Goal: Task Accomplishment & Management: Complete application form

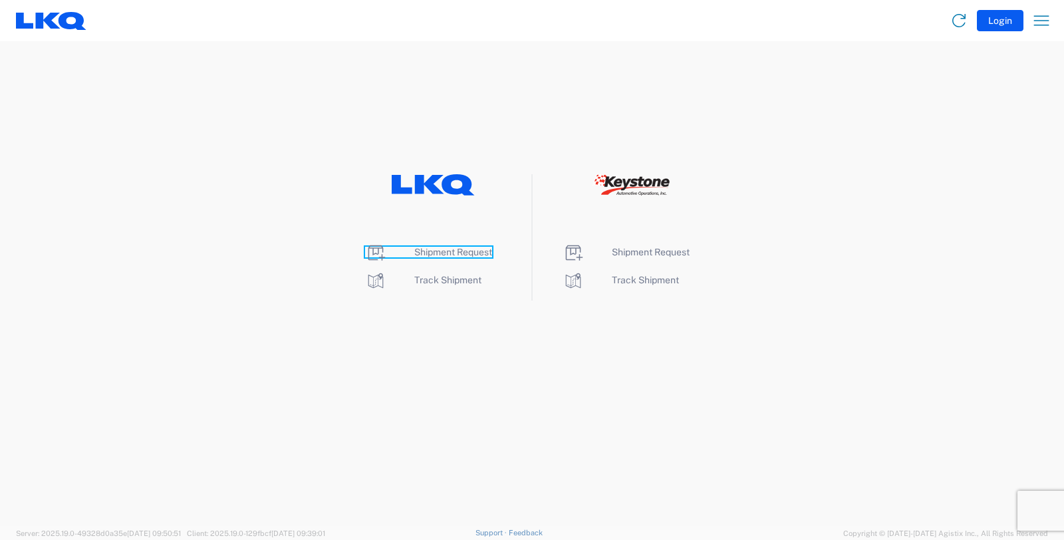
click at [439, 249] on span "Shipment Request" at bounding box center [453, 252] width 78 height 11
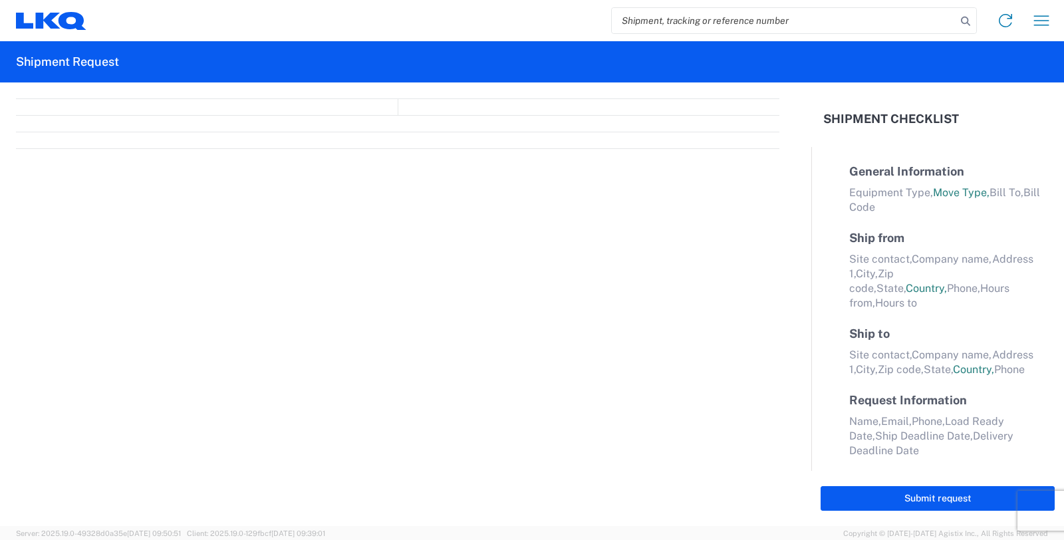
select select "FULL"
select select "LBS"
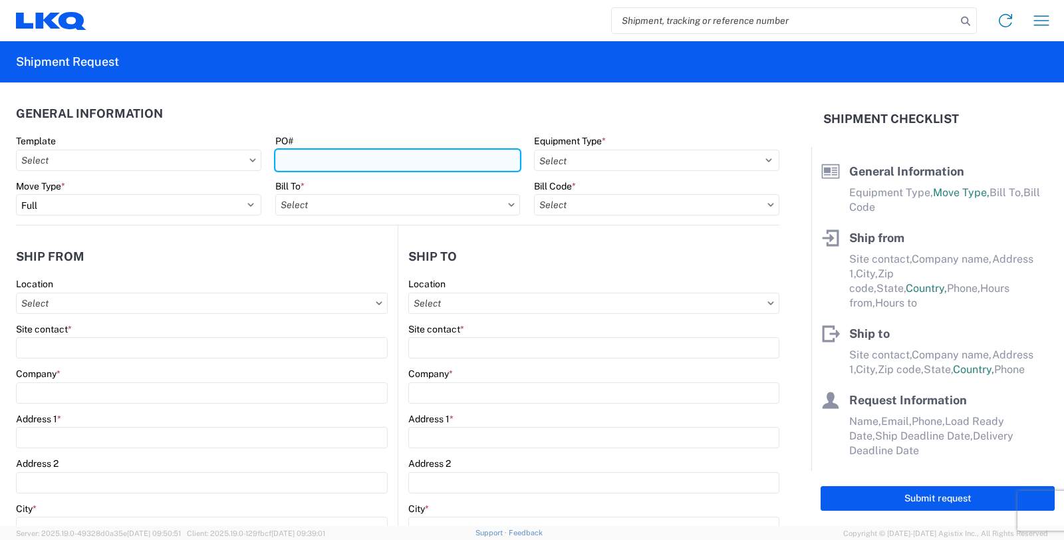
click at [309, 158] on input "PO#" at bounding box center [397, 160] width 245 height 21
type input "GV038414"
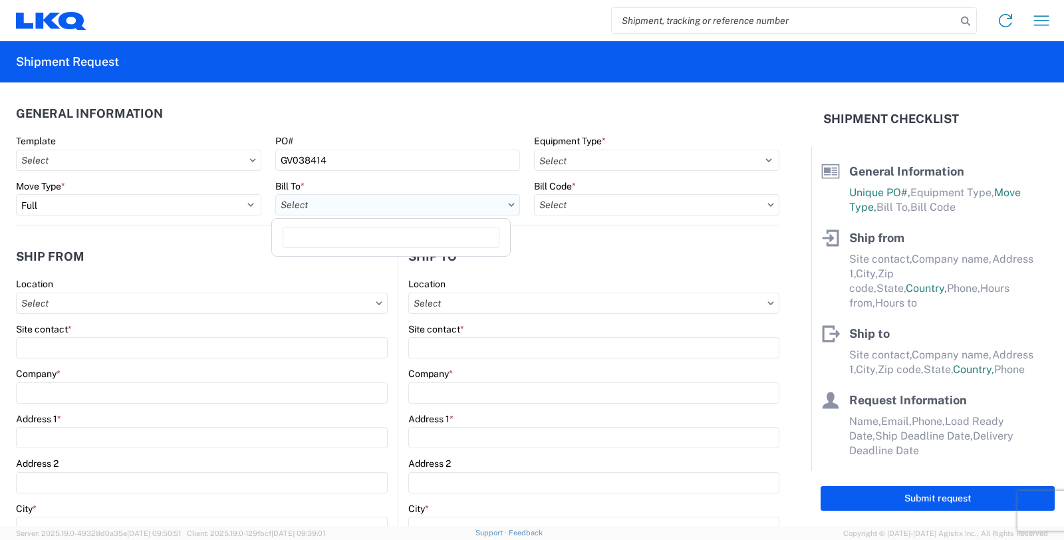
click at [323, 205] on input "text" at bounding box center [397, 204] width 245 height 21
type input "3115"
click at [326, 256] on div "3115 - Greenville [GEOGRAPHIC_DATA] Inventory Recovery" at bounding box center [404, 263] width 259 height 21
type input "3115 - Greenville [GEOGRAPHIC_DATA] Inventory Recovery"
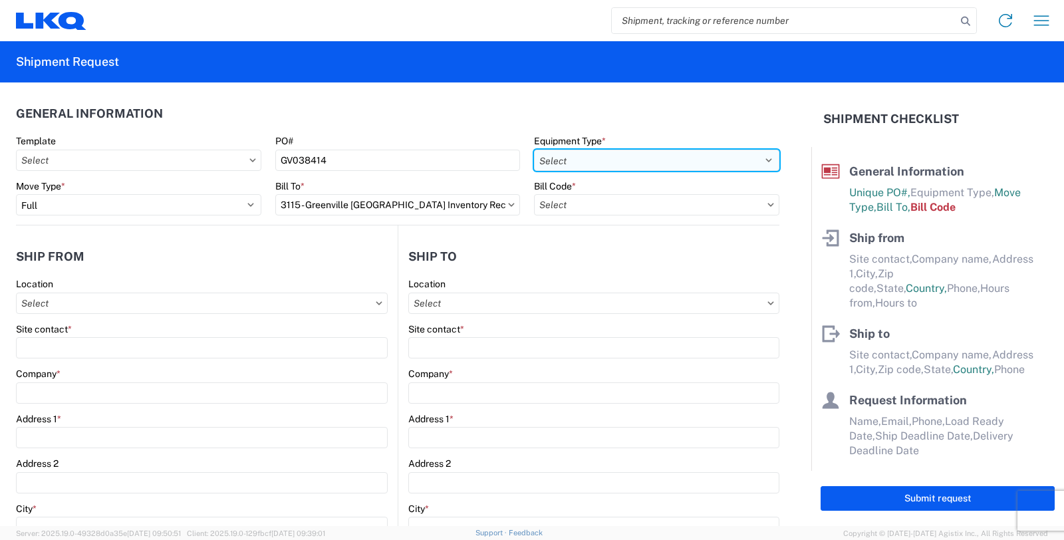
click at [576, 155] on select "Select 53’ Dry Van Flatbed Dropdeck (van) Lowboy (flatbed) Rail" at bounding box center [656, 160] width 245 height 21
select select "STDV"
click at [534, 150] on select "Select 53’ Dry Van Flatbed Dropdeck (van) Lowboy (flatbed) Rail" at bounding box center [656, 160] width 245 height 21
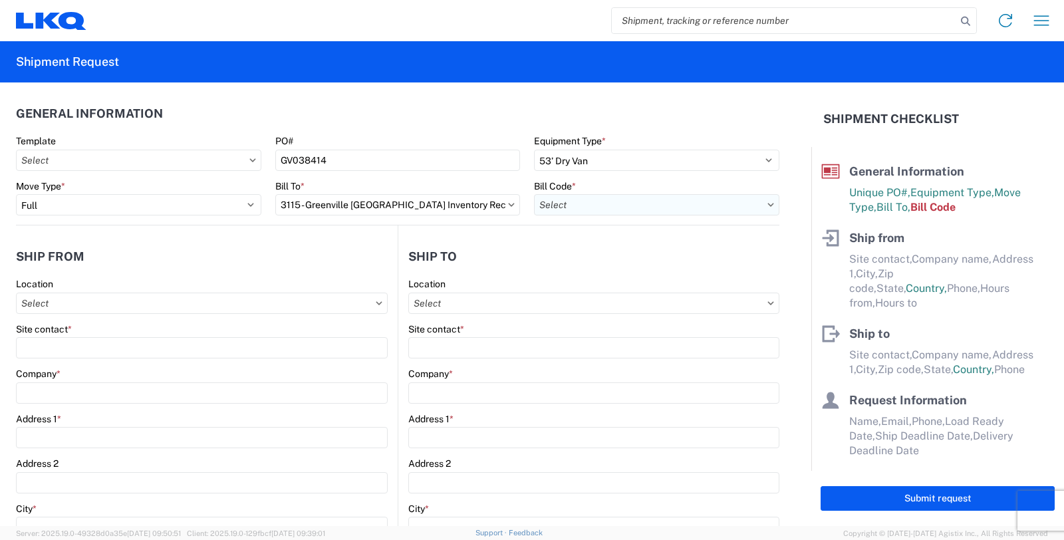
click at [584, 197] on input "text" at bounding box center [656, 204] width 245 height 21
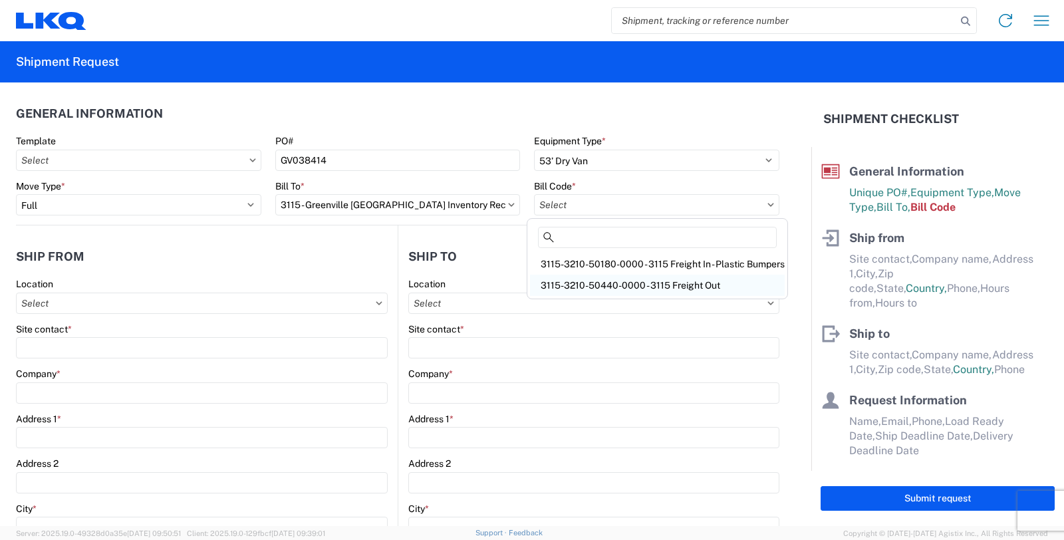
click at [568, 286] on div "3115-3210-50440-0000 - 3115 Freight Out" at bounding box center [657, 285] width 255 height 21
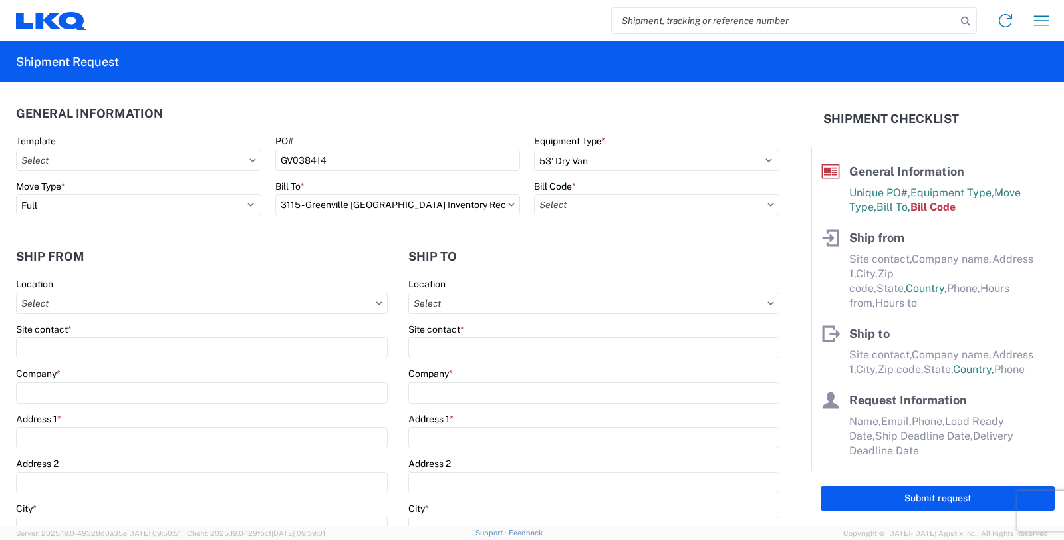
type input "3115-3210-50440-0000 - 3115 Freight Out"
click at [164, 306] on input "text" at bounding box center [202, 303] width 372 height 21
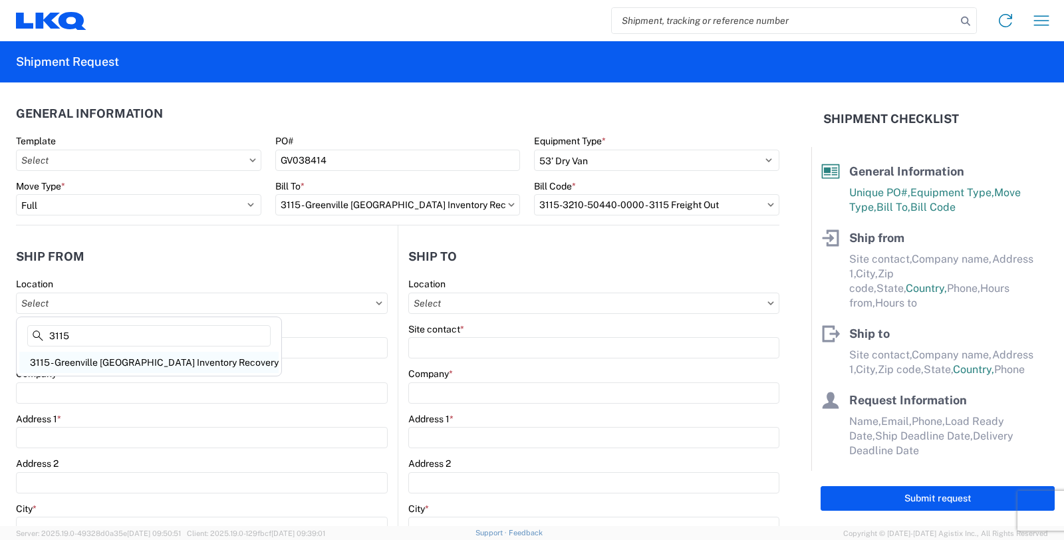
type input "3115"
click at [123, 360] on div "3115 - Greenville [GEOGRAPHIC_DATA] Inventory Recovery" at bounding box center [148, 362] width 259 height 21
type input "3115 - Greenville [GEOGRAPHIC_DATA] Inventory Recovery"
type input "LKQ Corporation"
type input "[STREET_ADDRESS][PERSON_NAME]"
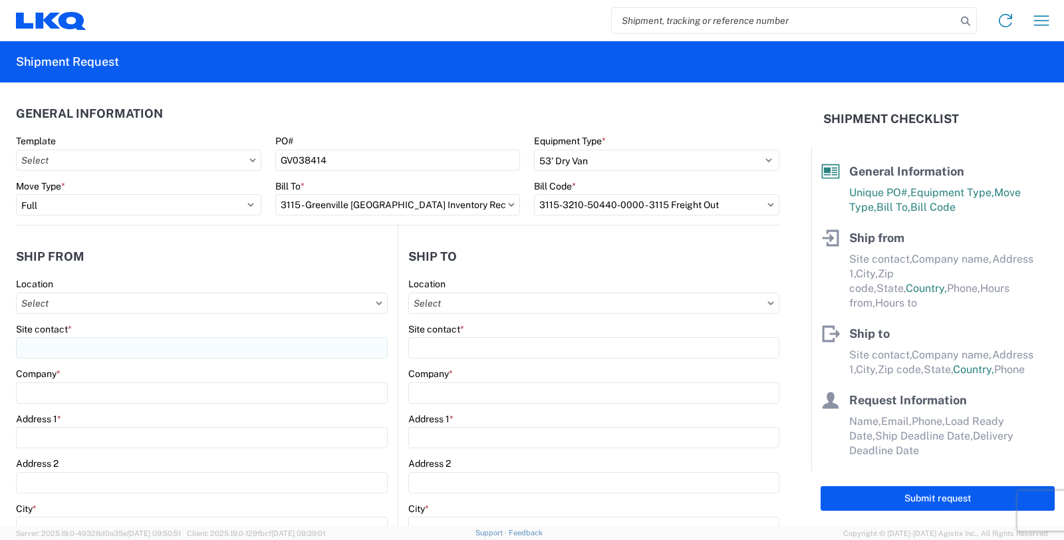
type input "[GEOGRAPHIC_DATA]"
type input "48838"
select select "MI"
select select "US"
type input "06:00"
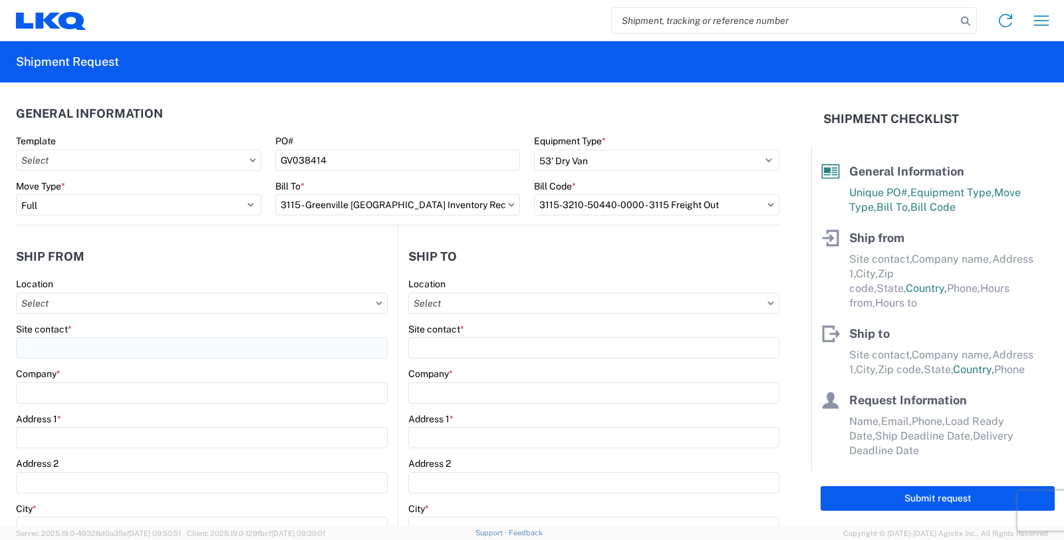
type input "14:30"
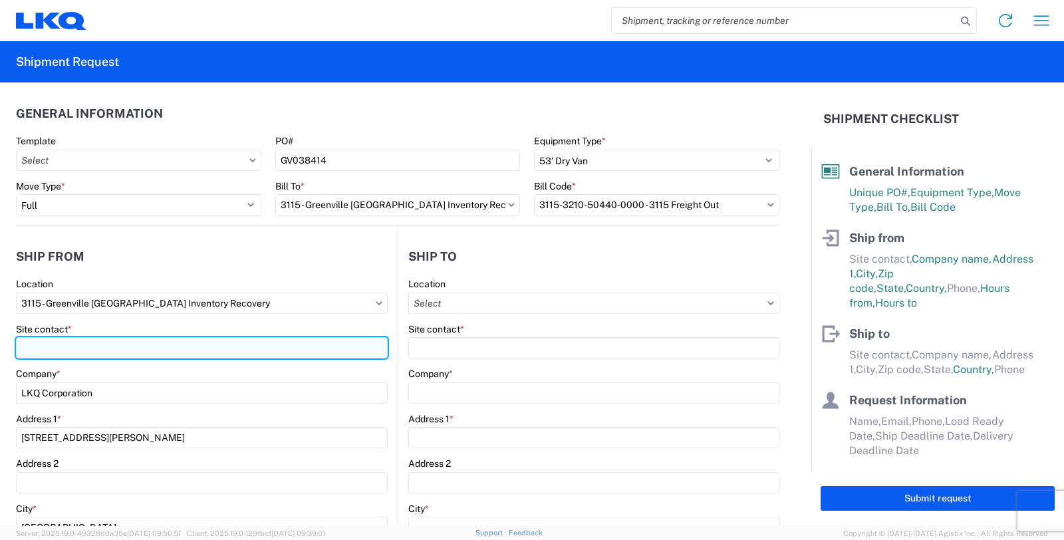
click at [95, 341] on input "Site contact *" at bounding box center [202, 347] width 372 height 21
type input "[PERSON_NAME]"
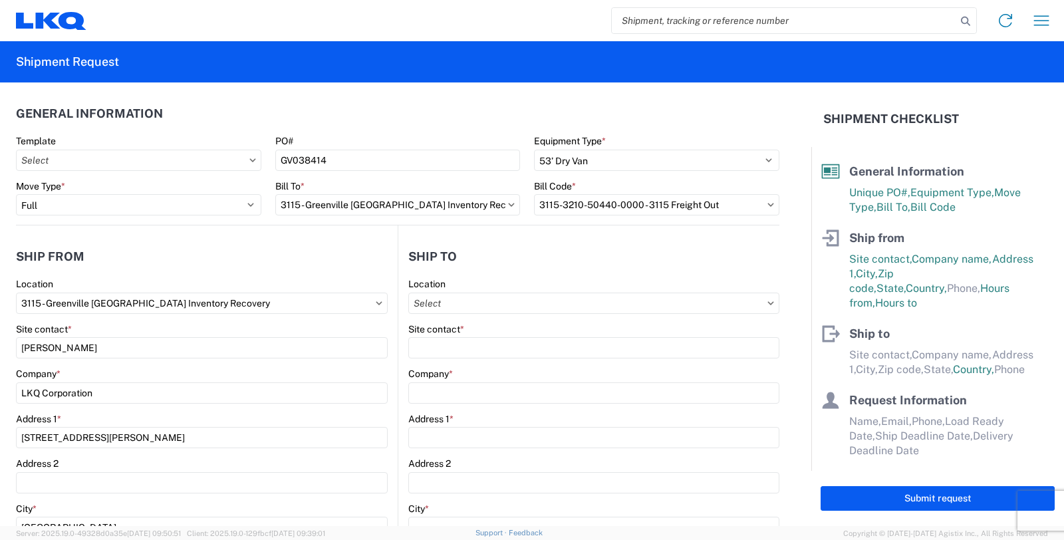
drag, startPoint x: 442, startPoint y: 289, endPoint x: 442, endPoint y: 305, distance: 16.0
click at [443, 289] on div "Location" at bounding box center [593, 284] width 371 height 12
click at [442, 305] on input "text" at bounding box center [593, 303] width 371 height 21
type input "3116"
click at [449, 357] on div "3116 - [GEOGRAPHIC_DATA], [GEOGRAPHIC_DATA] (MDC)" at bounding box center [535, 362] width 258 height 21
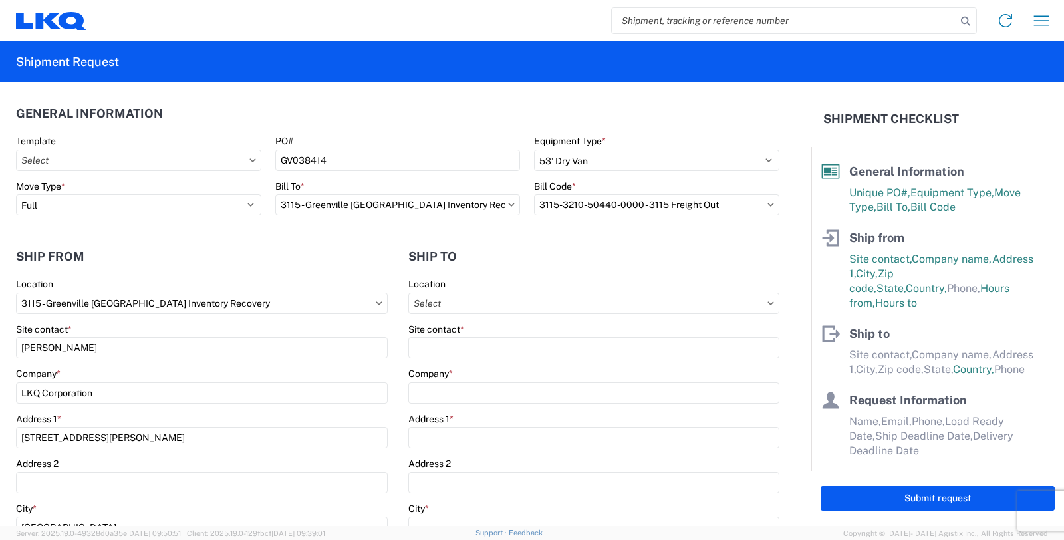
type input "3116 - [GEOGRAPHIC_DATA], [GEOGRAPHIC_DATA] (MDC)"
type input "[DEMOGRAPHIC_DATA][PERSON_NAME]"
type input "LKQ Corporation"
type input "[STREET_ADDRESS]"
type input "[GEOGRAPHIC_DATA]"
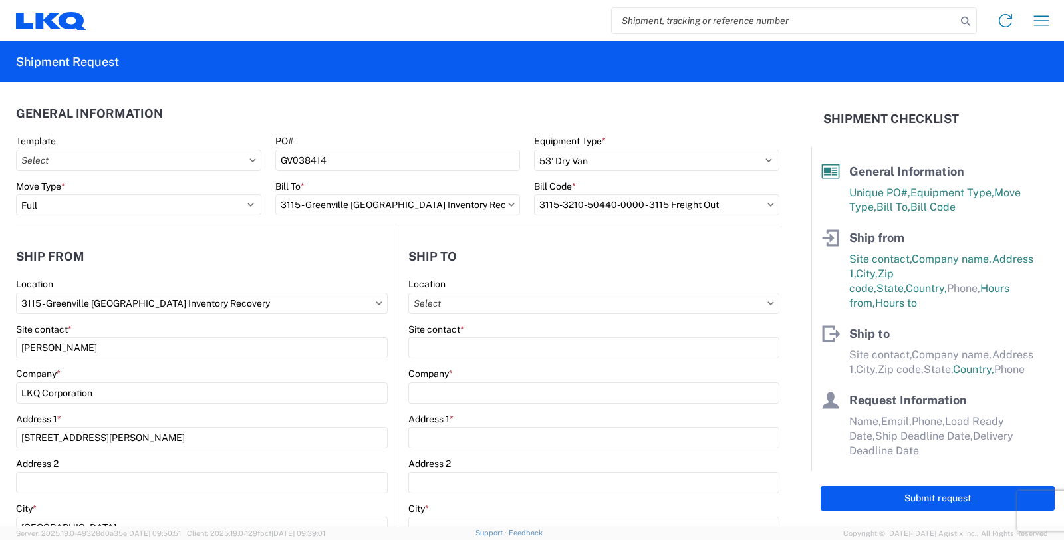
type input "49508"
type input "[PERSON_NAME][EMAIL_ADDRESS][DOMAIN_NAME]"
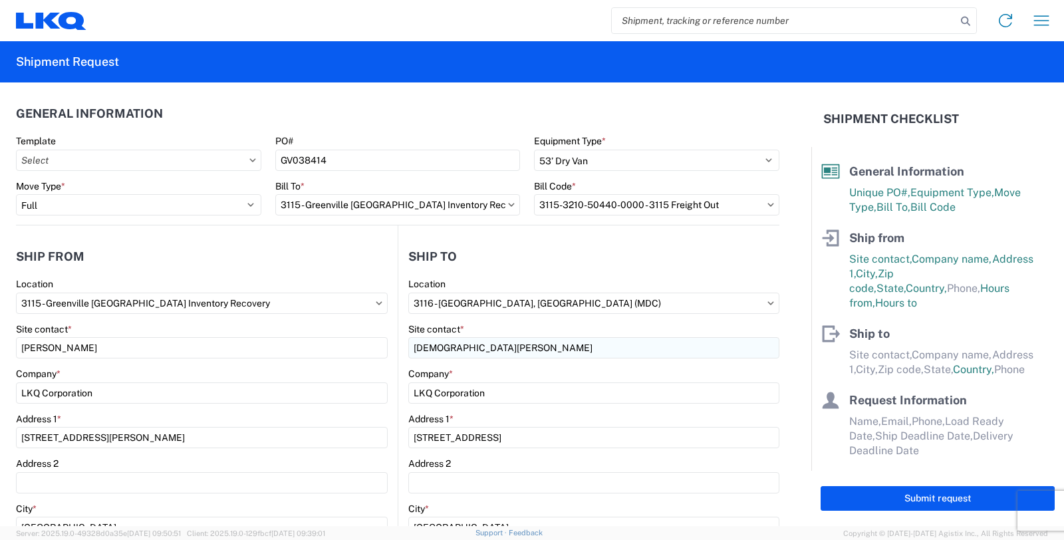
select select "US"
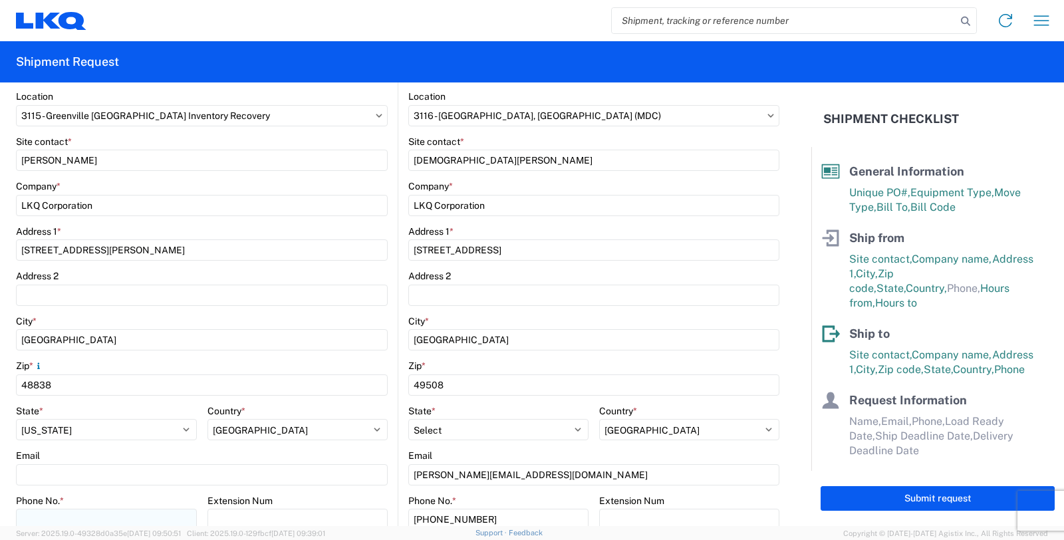
scroll to position [221, 0]
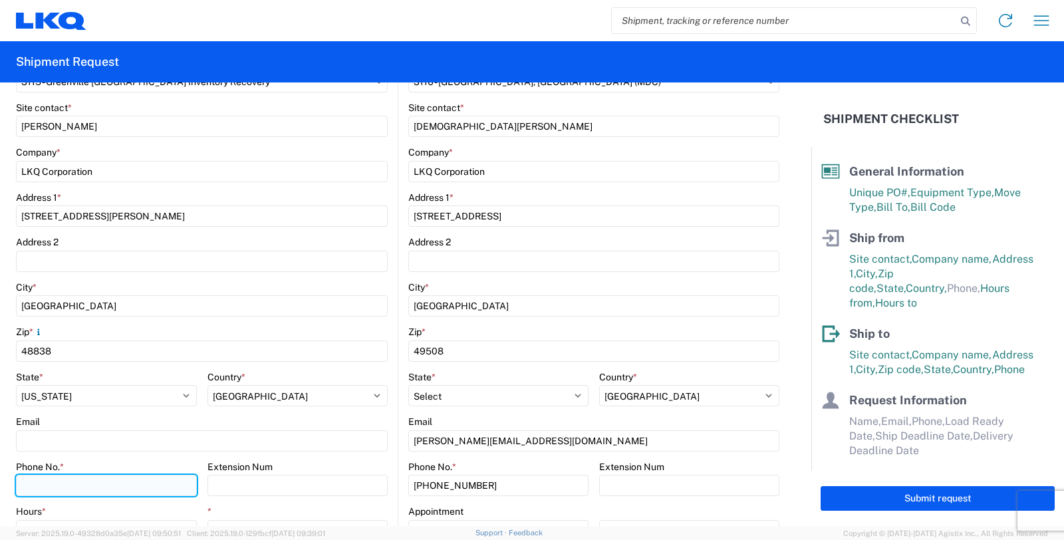
click at [56, 487] on input "Phone No. *" at bounding box center [106, 485] width 181 height 21
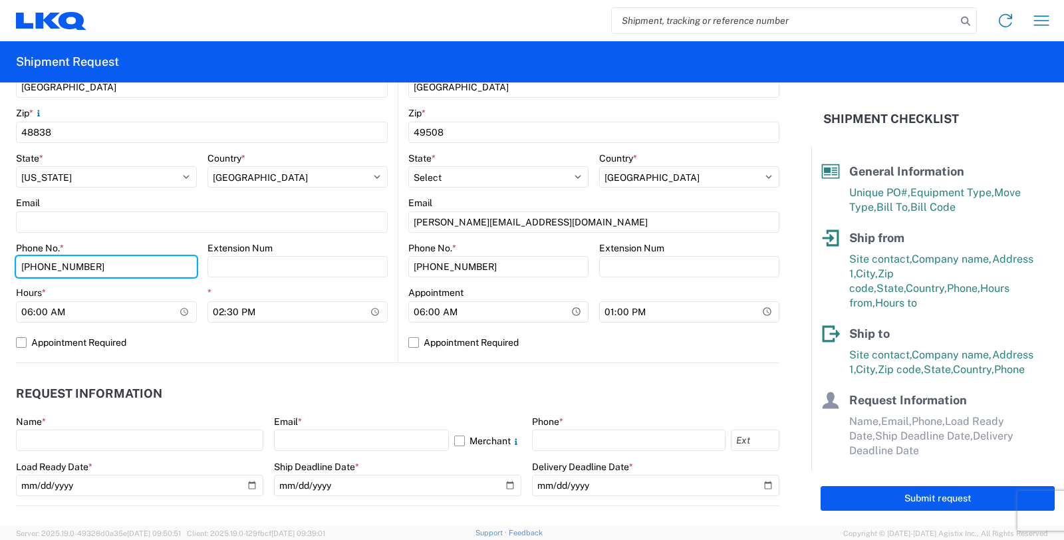
scroll to position [443, 0]
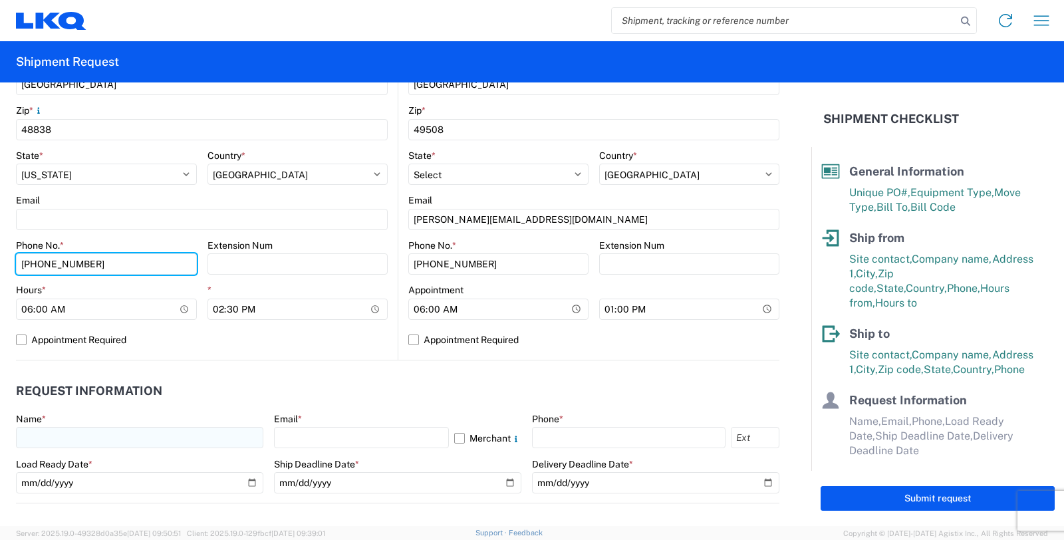
type input "[PHONE_NUMBER]"
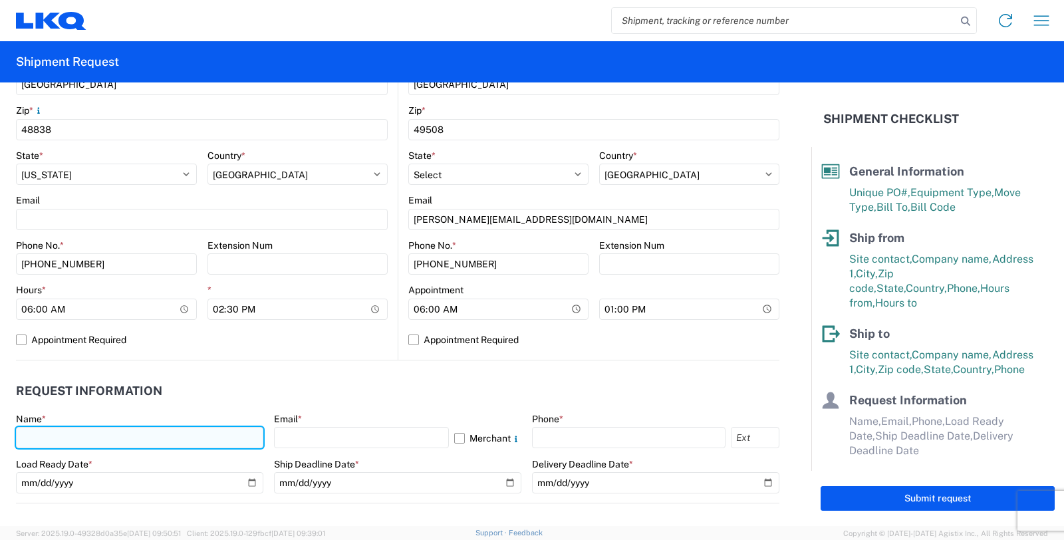
click at [86, 439] on input "text" at bounding box center [139, 437] width 247 height 21
type input "[PERSON_NAME]"
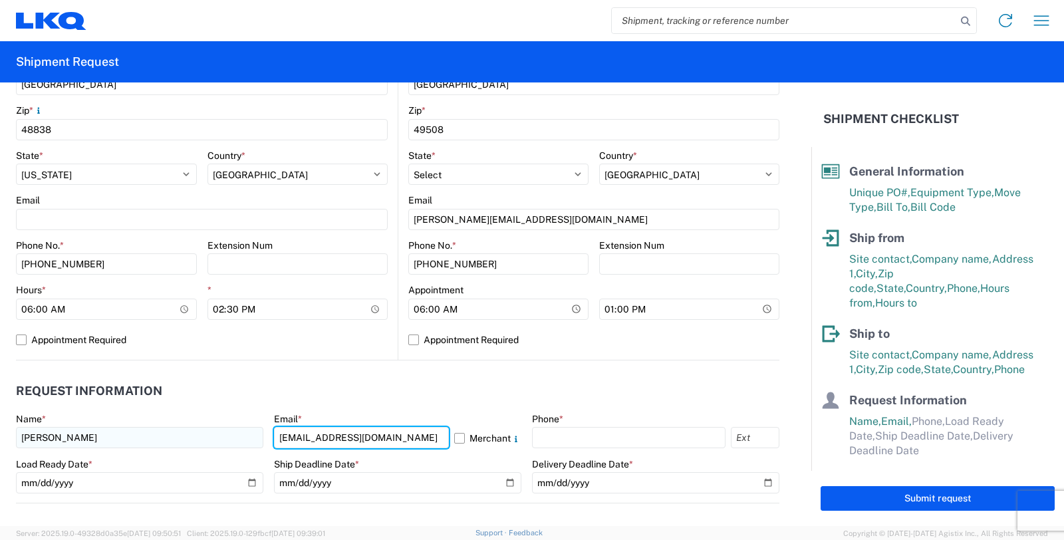
type input "[EMAIL_ADDRESS][DOMAIN_NAME]"
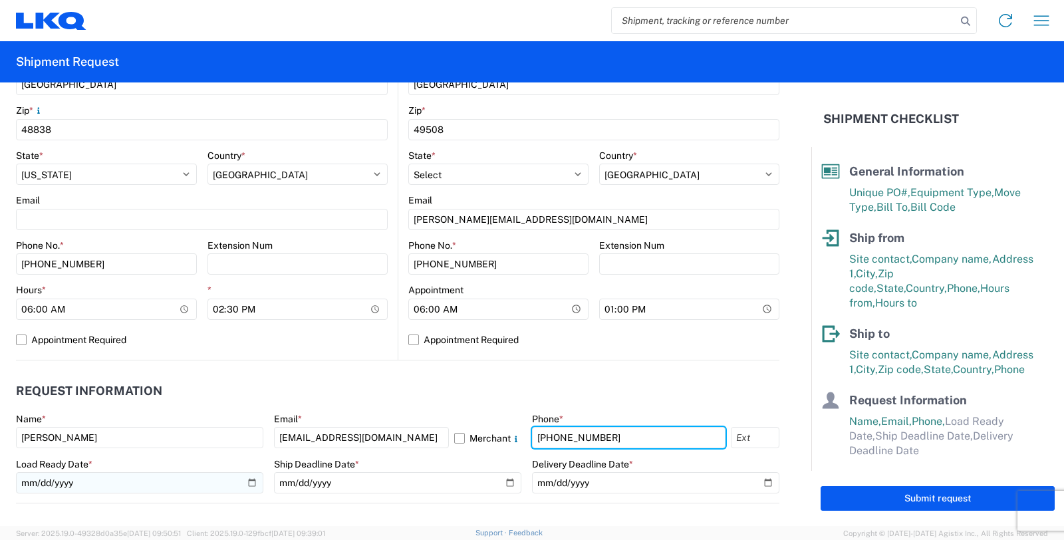
type input "[PHONE_NUMBER]"
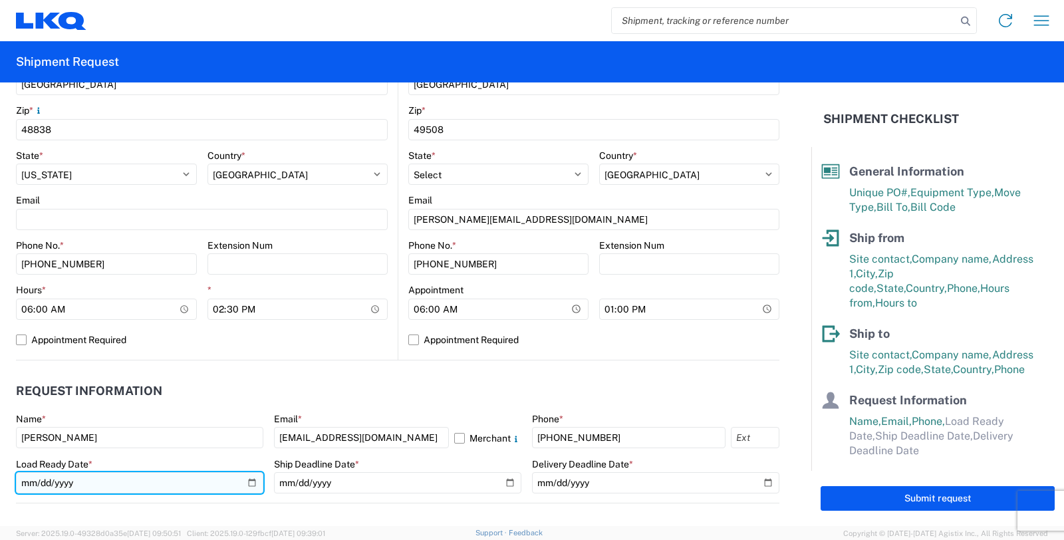
click at [244, 477] on input "date" at bounding box center [139, 482] width 247 height 21
type input "[DATE]"
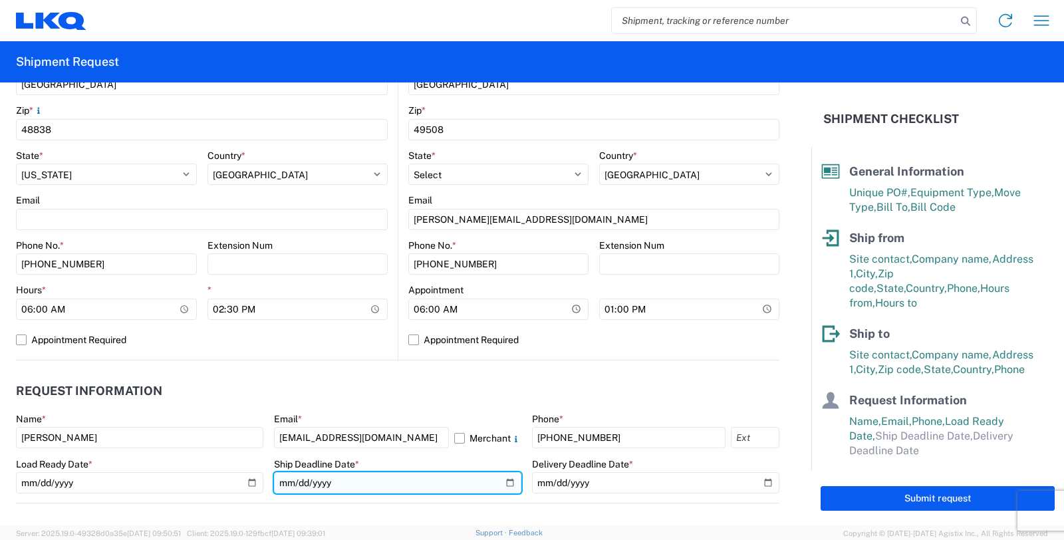
click at [502, 486] on input "date" at bounding box center [397, 482] width 247 height 21
type input "[DATE]"
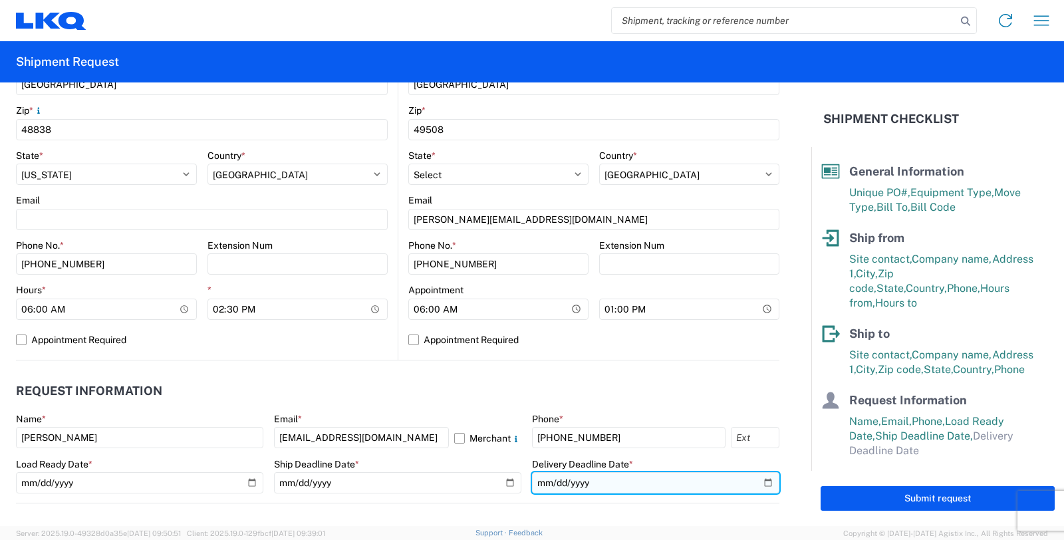
click at [756, 481] on input "date" at bounding box center [655, 482] width 247 height 21
type input "[DATE]"
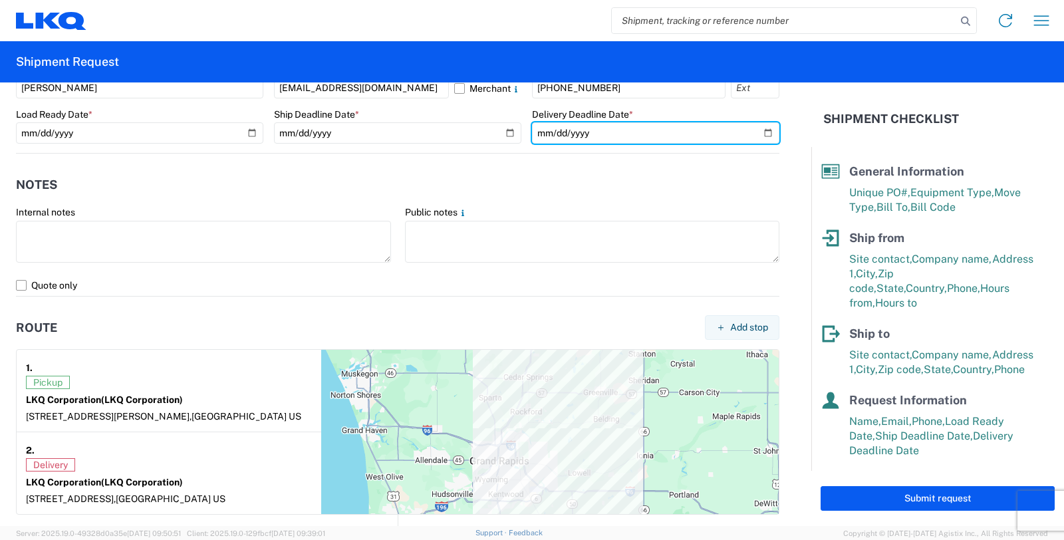
scroll to position [813, 0]
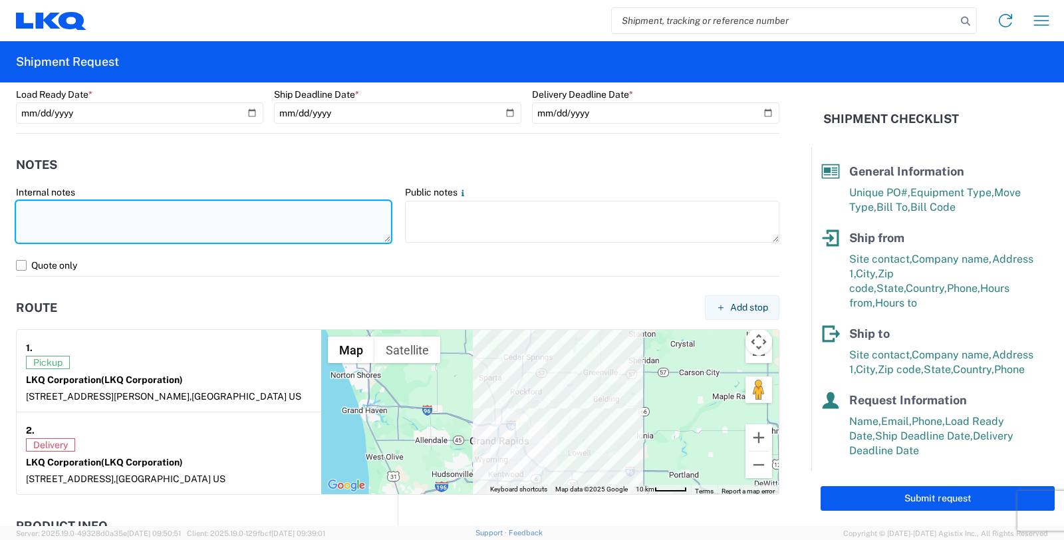
click at [43, 210] on textarea at bounding box center [203, 222] width 375 height 42
paste textarea "The staged/loaded trailer belongs to Omni. Please assign the load to this carri…"
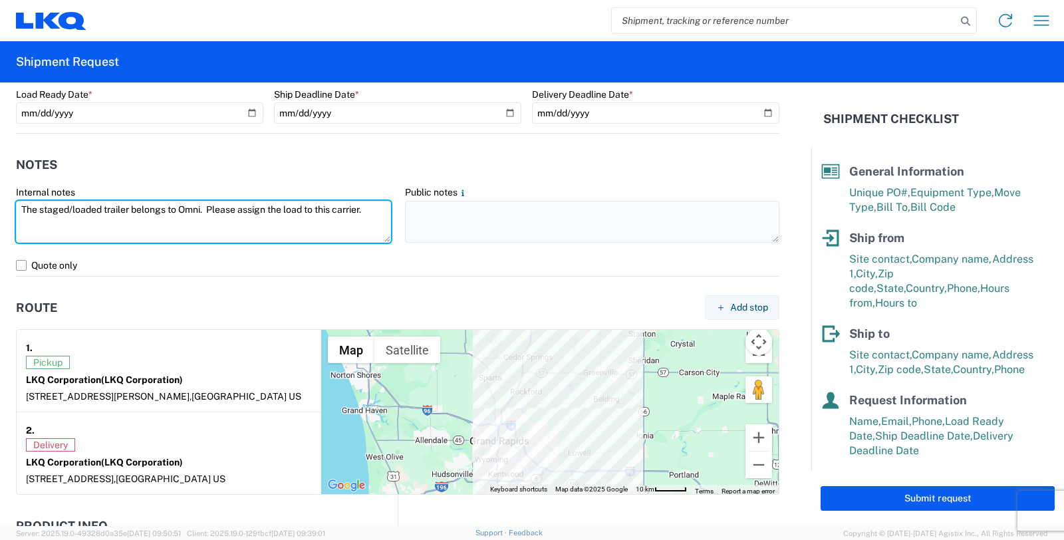
type textarea "The staged/loaded trailer belongs to Omni. Please assign the load to this carri…"
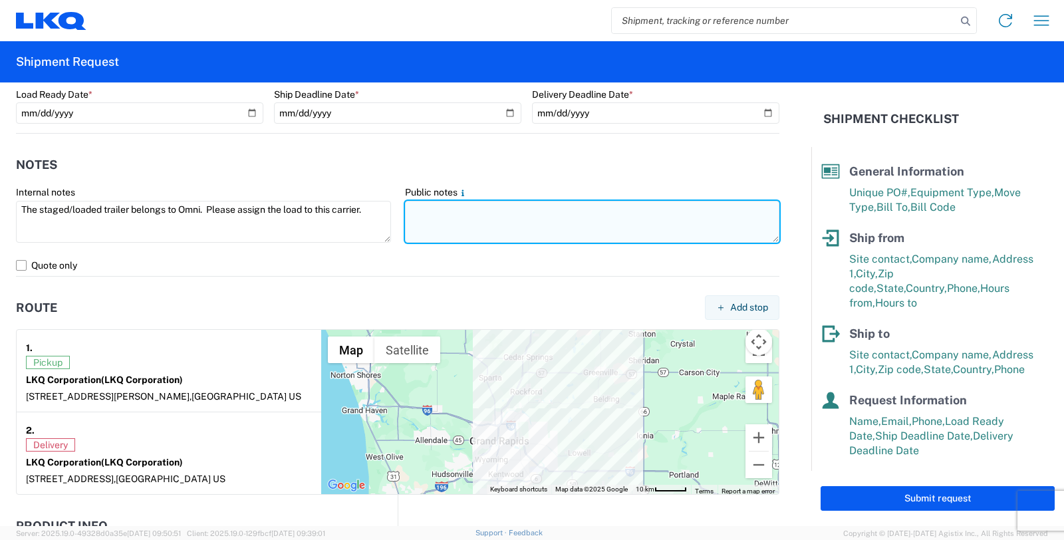
click at [476, 227] on textarea at bounding box center [592, 222] width 375 height 42
paste textarea "Please bring an empty trailer to swap with this trailer # XXXXXX"
click at [664, 203] on textarea "Please bring an empty trailer to swap with this trailer # XXXXXX" at bounding box center [592, 222] width 375 height 42
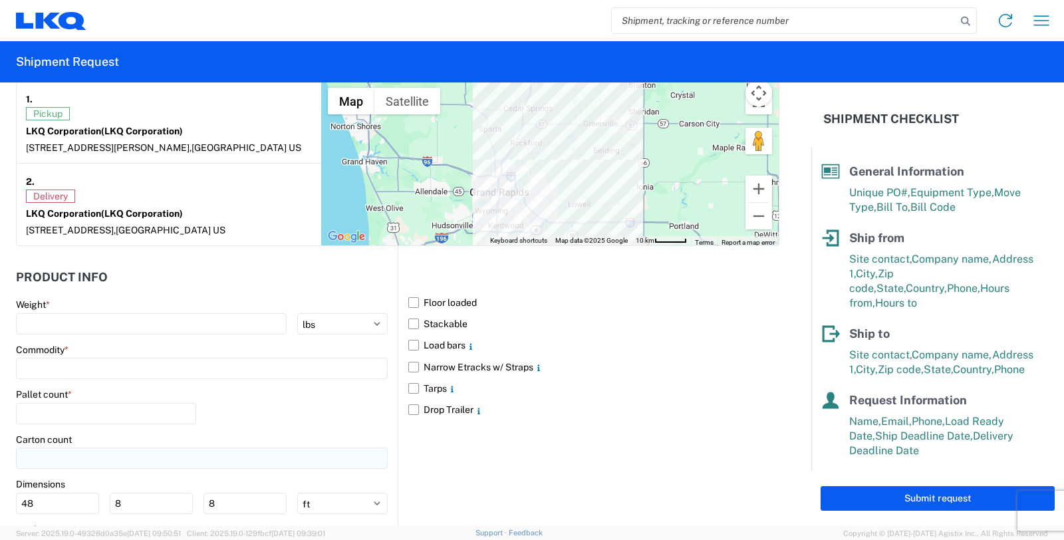
scroll to position [1108, 0]
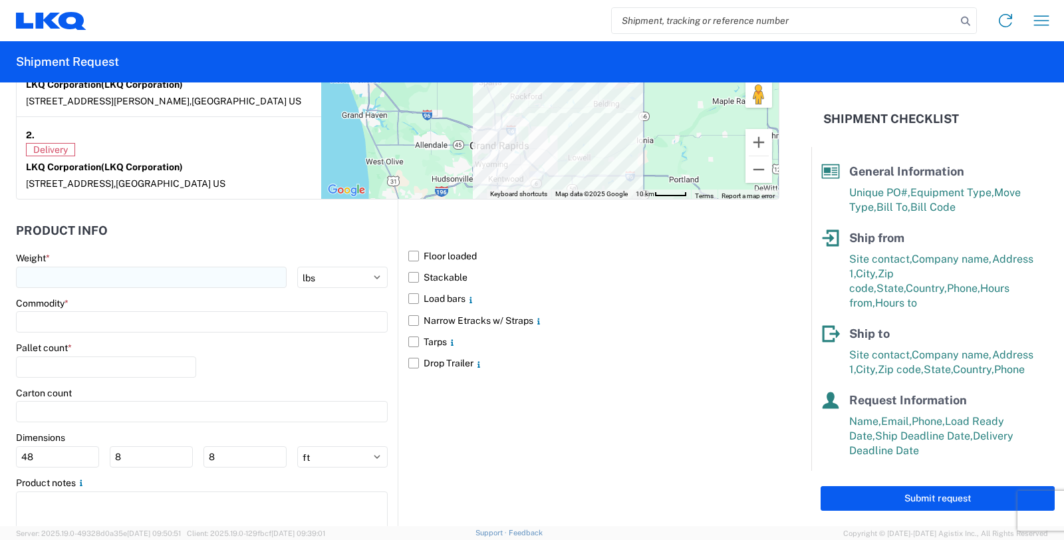
type textarea "Please bring an empty trailer to swap with this trailer # SW99015."
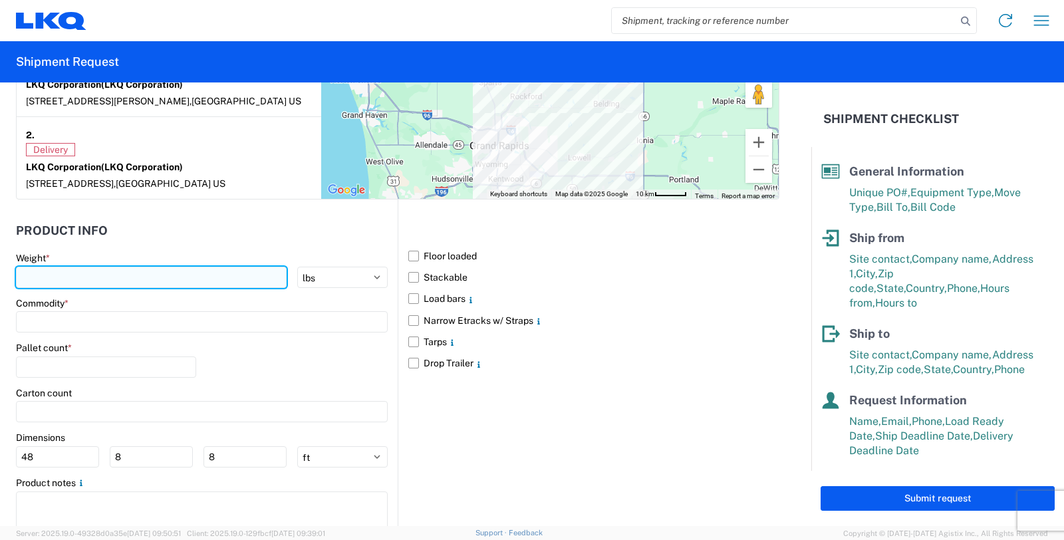
click at [81, 278] on input "number" at bounding box center [151, 277] width 271 height 21
type input "6500"
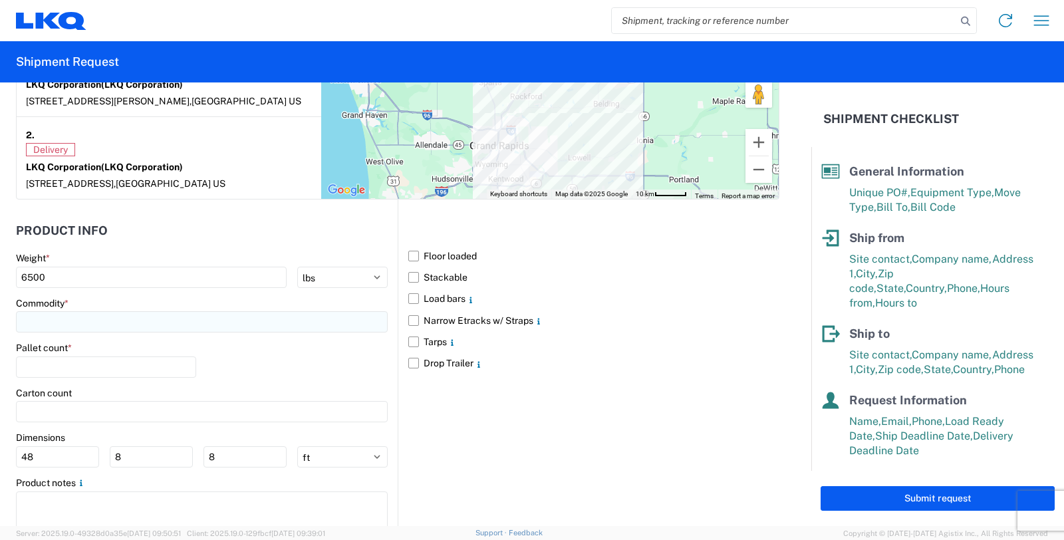
click at [61, 323] on input at bounding box center [202, 321] width 372 height 21
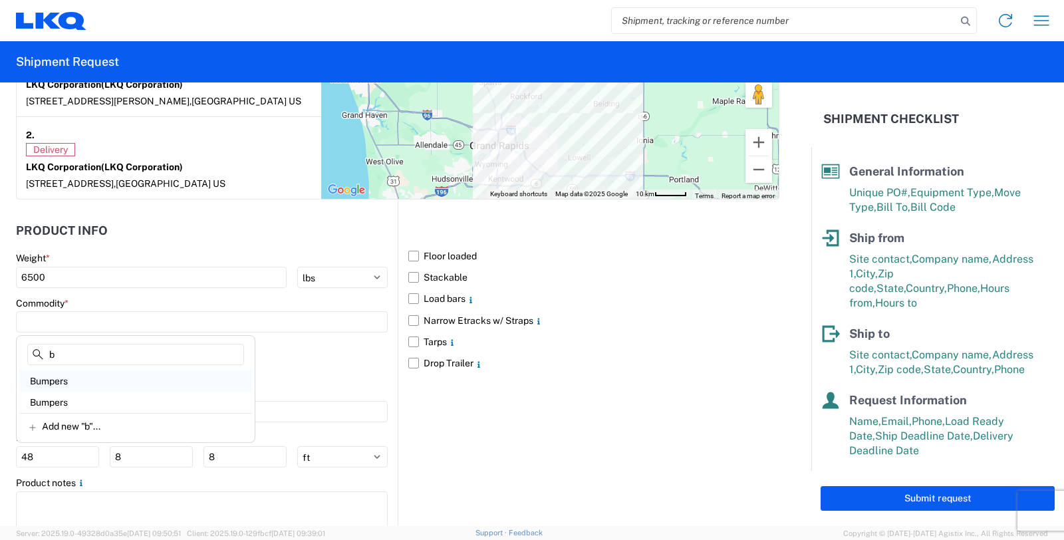
type input "b"
click at [55, 382] on div "Bumpers" at bounding box center [135, 380] width 233 height 21
type input "Bumpers"
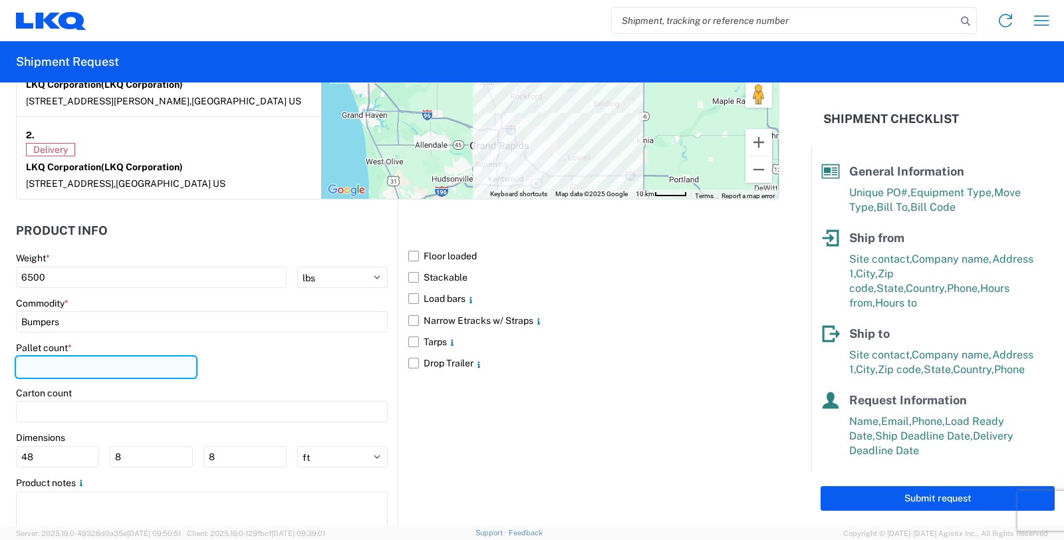
click at [87, 370] on input "number" at bounding box center [106, 366] width 180 height 21
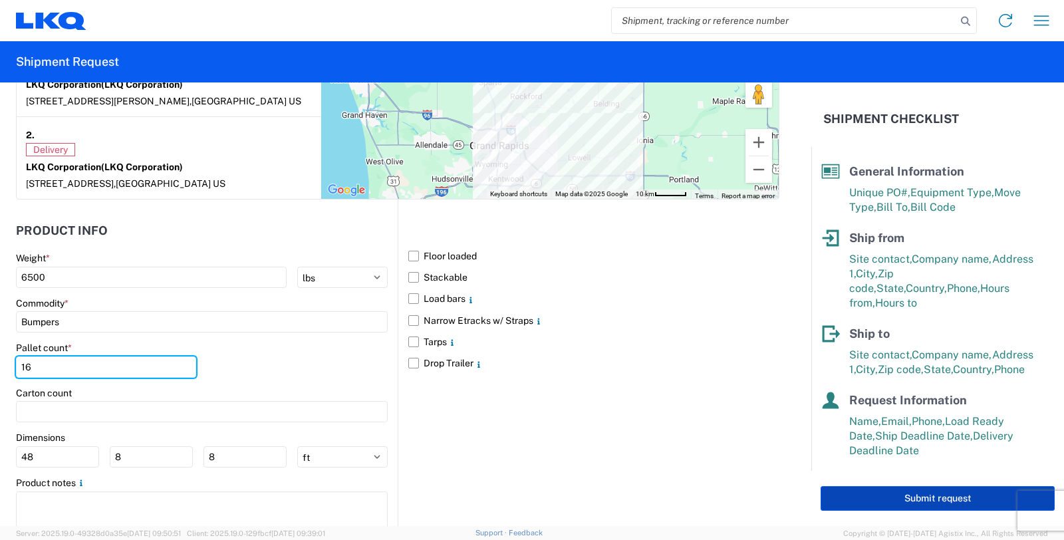
type input "16"
click at [914, 501] on button "Submit request" at bounding box center [938, 498] width 234 height 25
select select "US"
